Goal: Find specific page/section: Find specific page/section

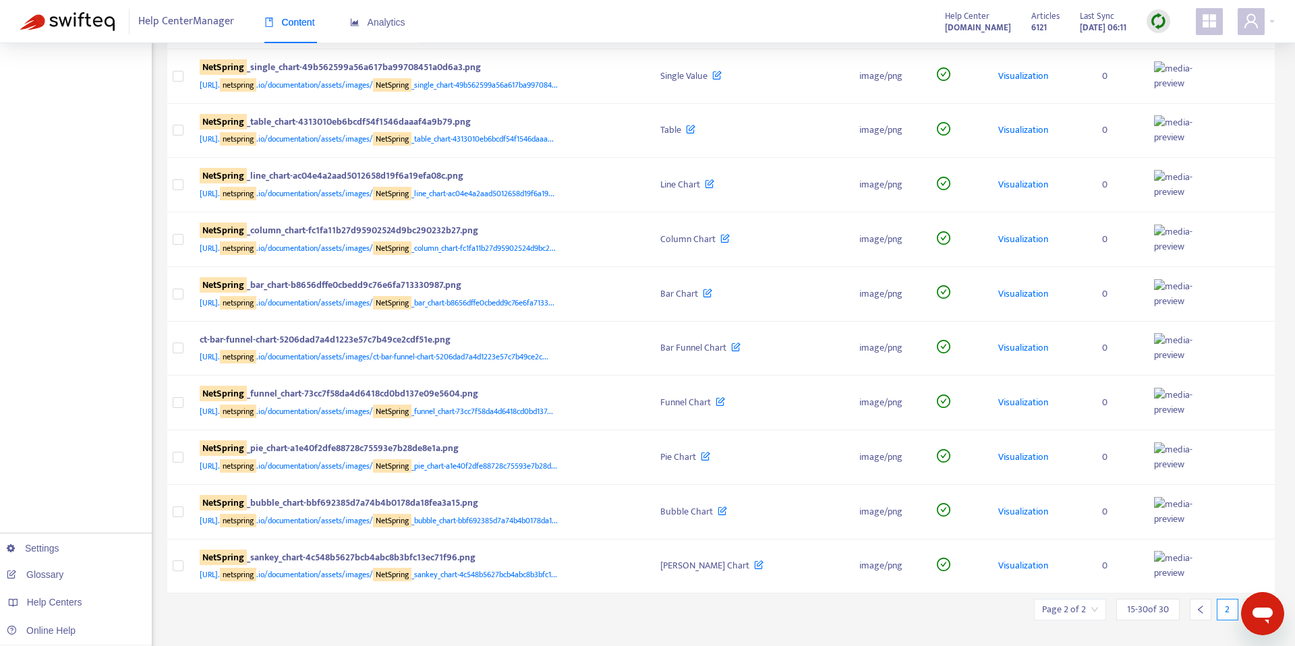
scroll to position [410, 0]
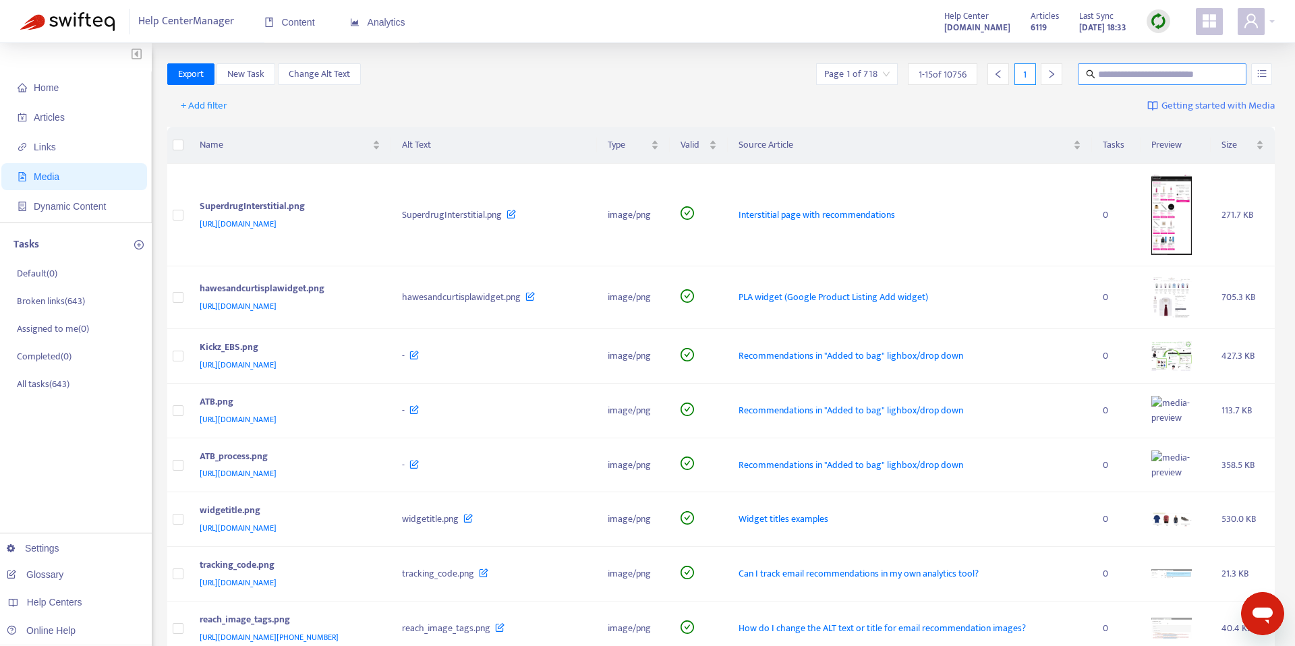
click at [1117, 75] on input "text" at bounding box center [1162, 74] width 129 height 15
type input "*********"
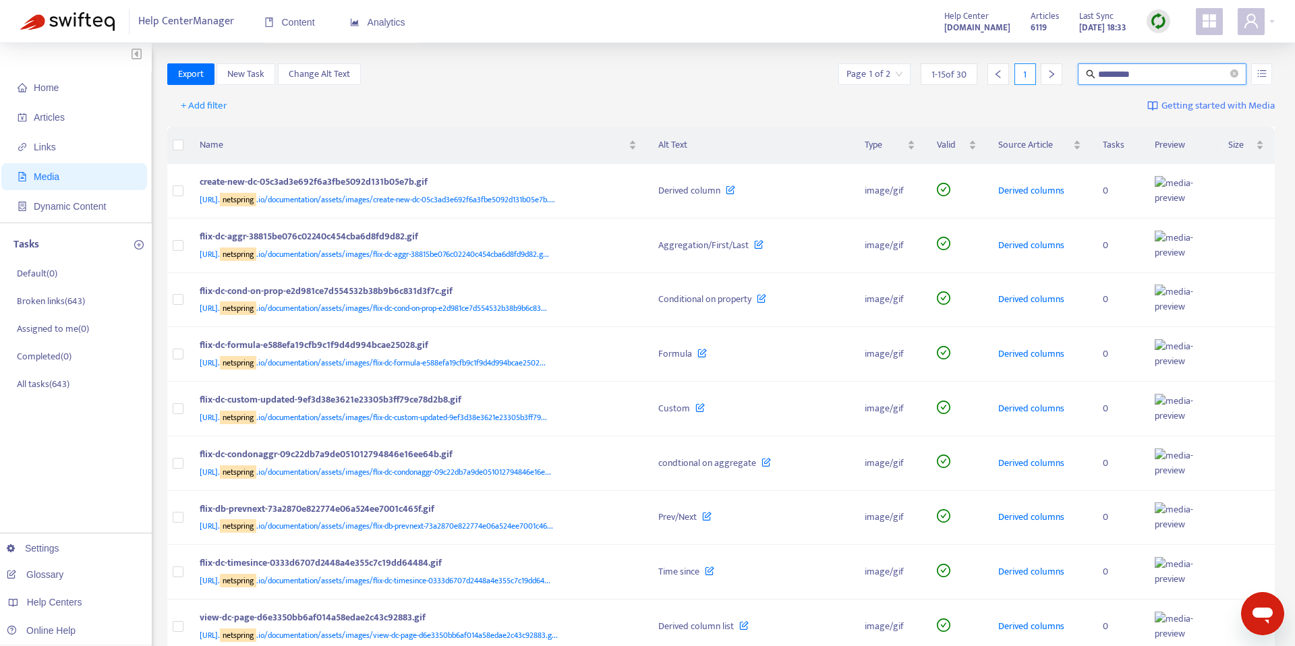
click at [1052, 71] on icon "right" at bounding box center [1050, 73] width 9 height 9
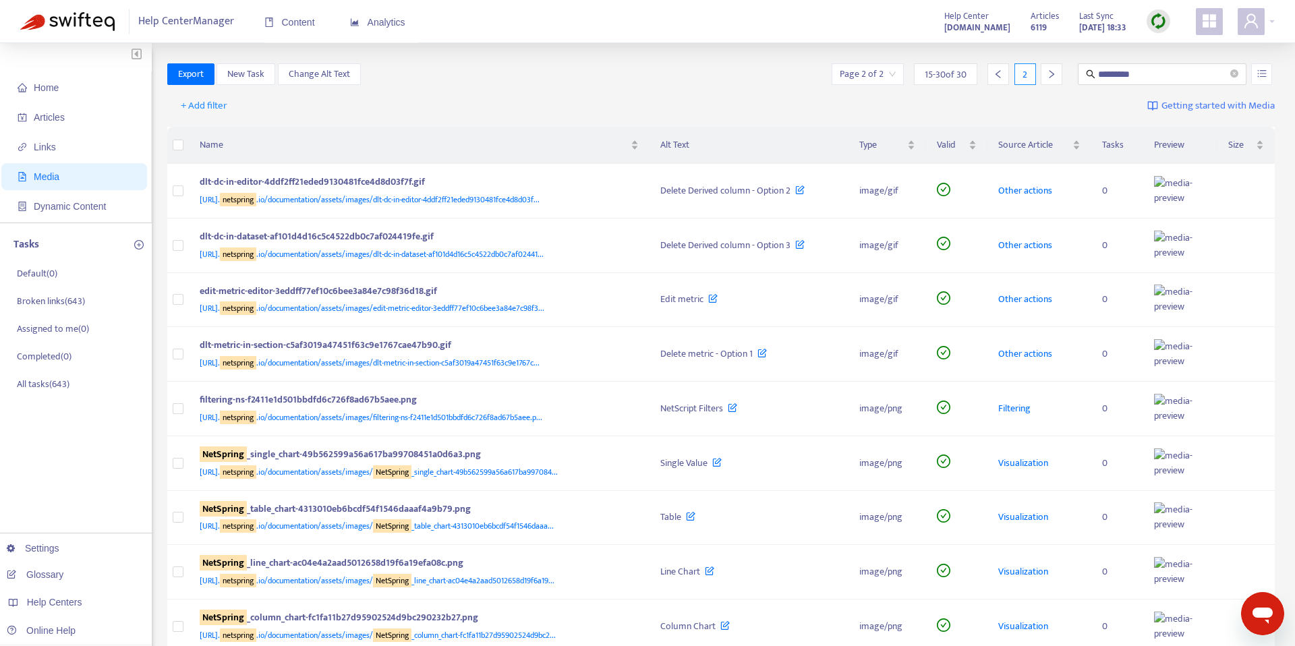
click at [1044, 76] on div at bounding box center [1051, 74] width 22 height 22
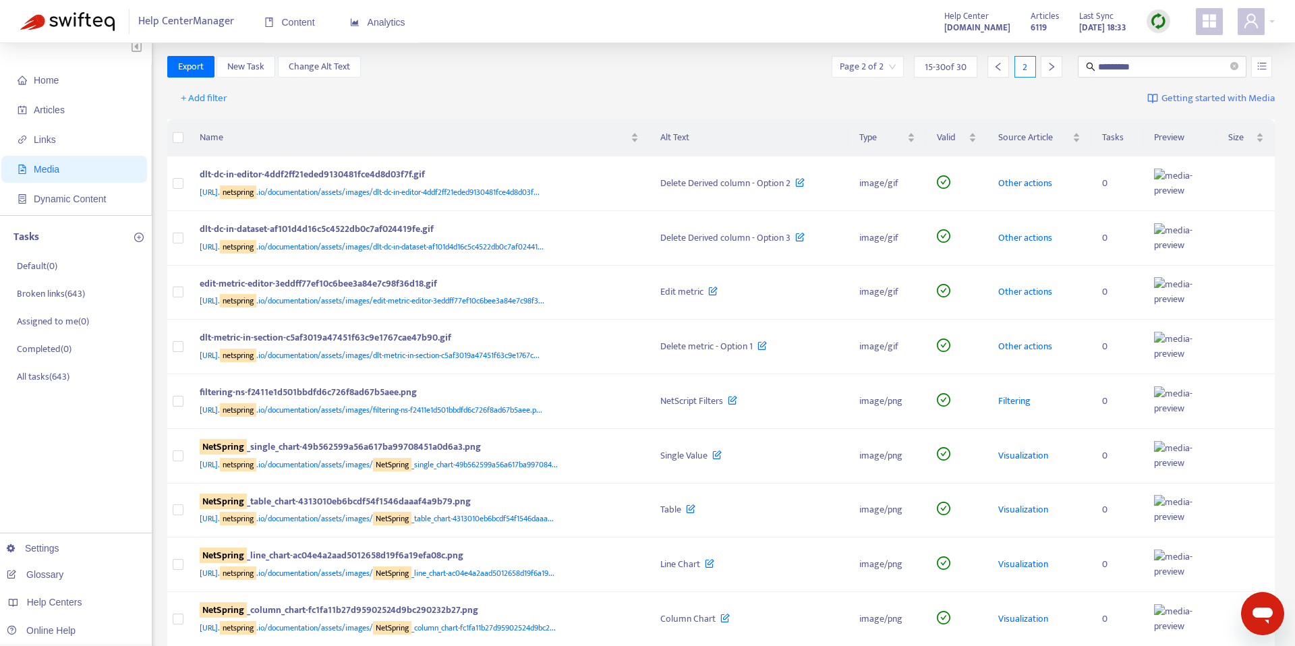
scroll to position [11, 0]
